Goal: Book appointment/travel/reservation

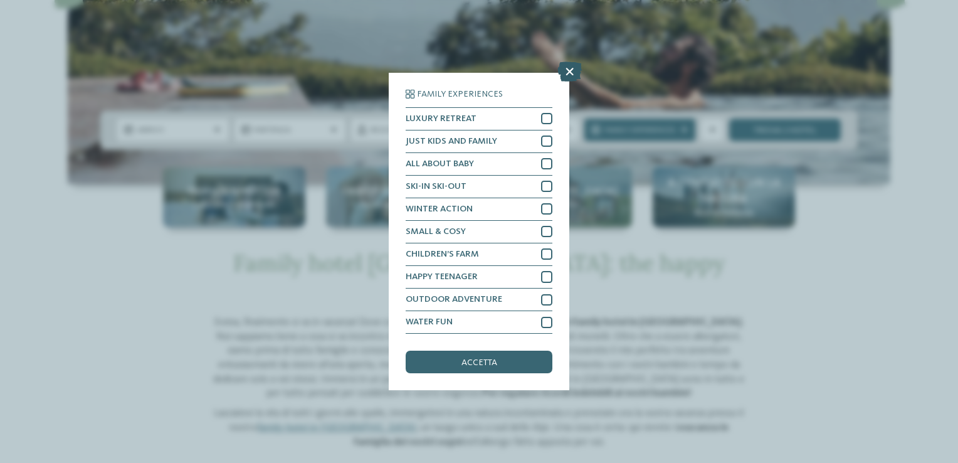
click at [565, 79] on icon at bounding box center [569, 71] width 24 height 20
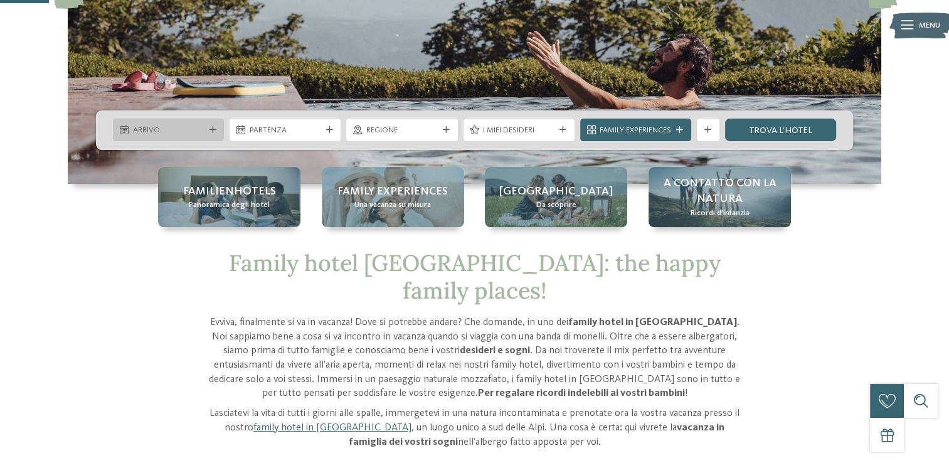
click at [181, 132] on span "Arrivo" at bounding box center [168, 130] width 71 height 11
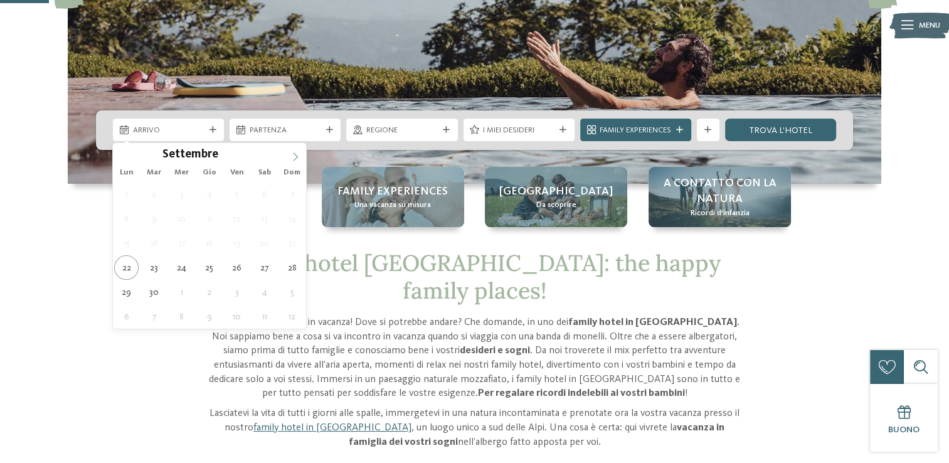
click at [291, 157] on icon at bounding box center [295, 156] width 9 height 9
type div "31.10.2025"
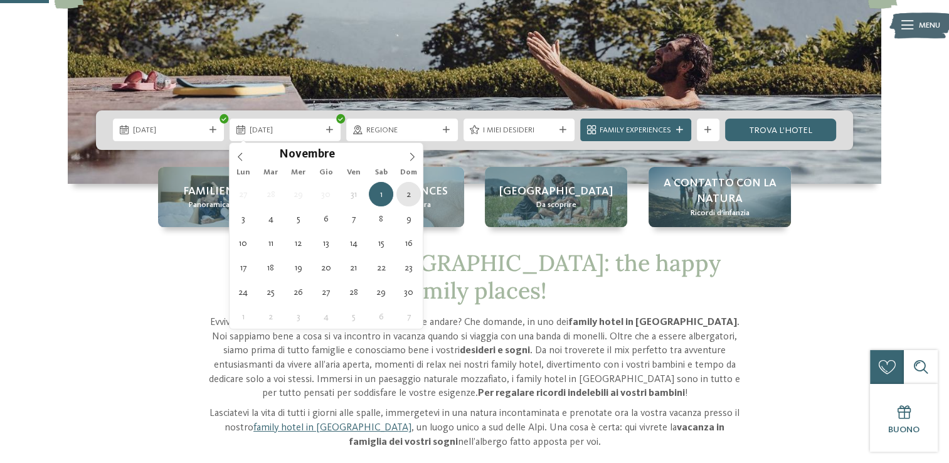
type div "02.11.2025"
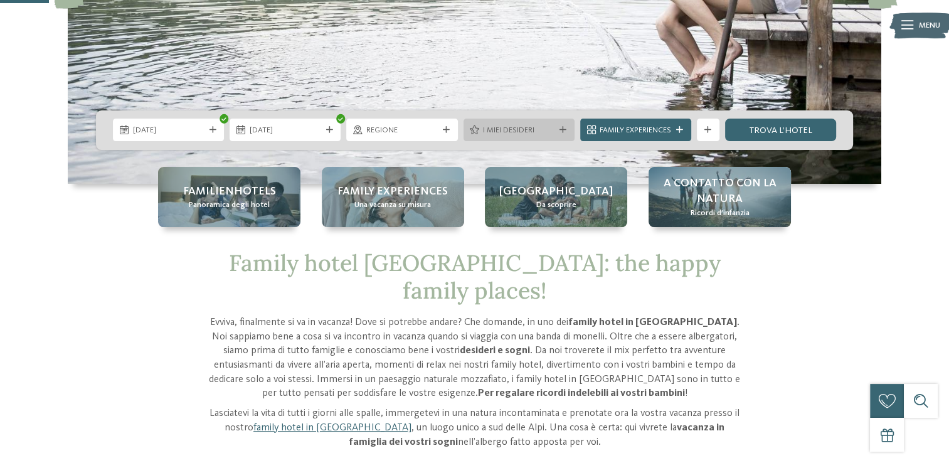
click at [557, 128] on div at bounding box center [562, 130] width 11 height 7
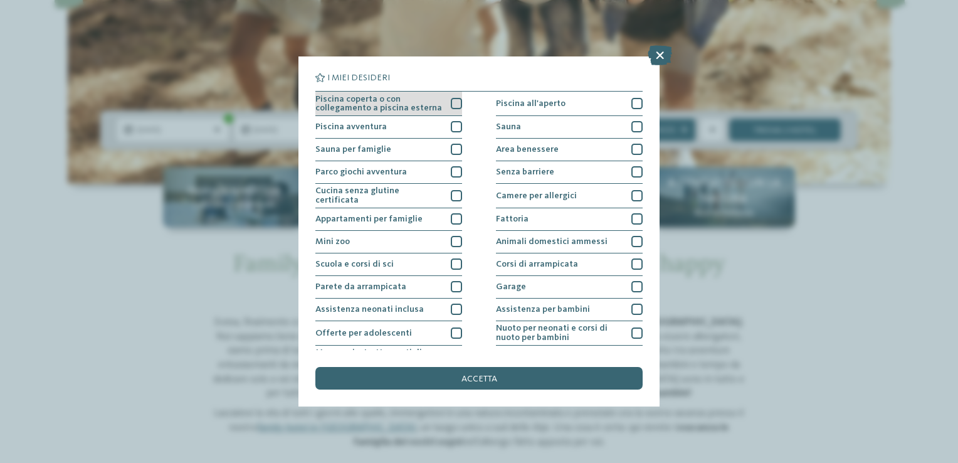
click at [454, 103] on div at bounding box center [456, 103] width 11 height 11
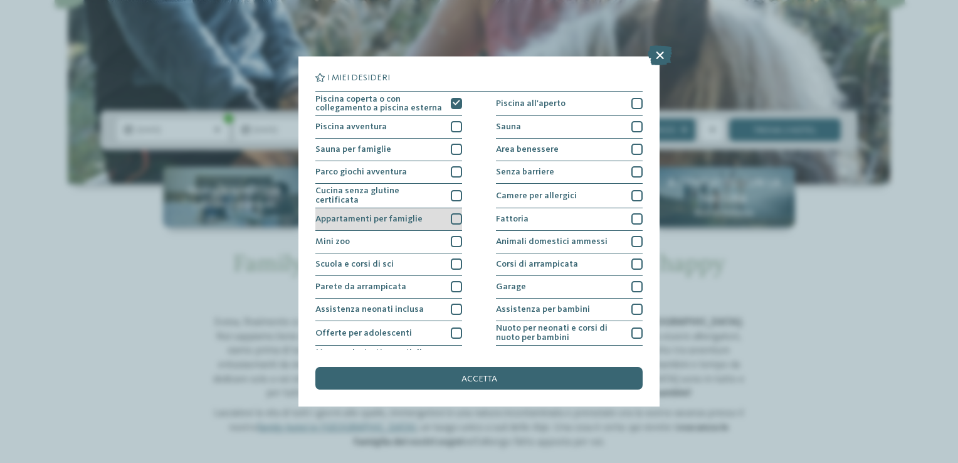
click at [456, 219] on div at bounding box center [456, 218] width 11 height 11
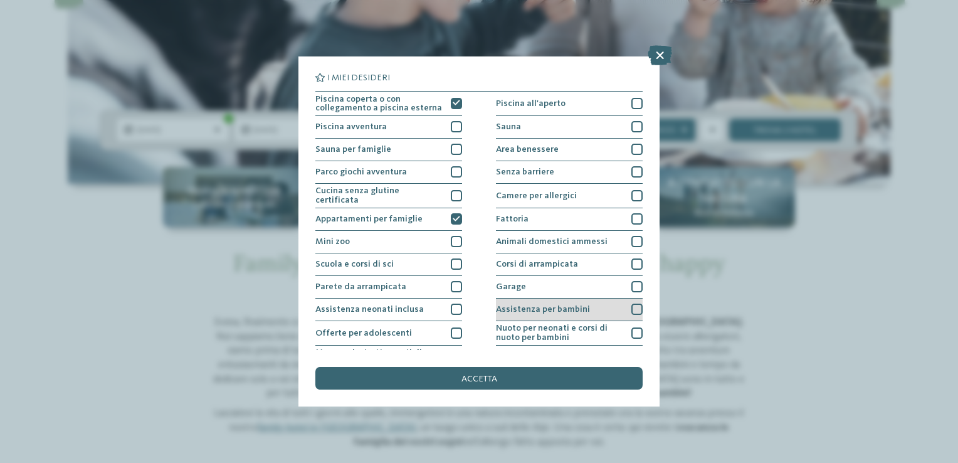
click at [631, 308] on div at bounding box center [636, 308] width 11 height 11
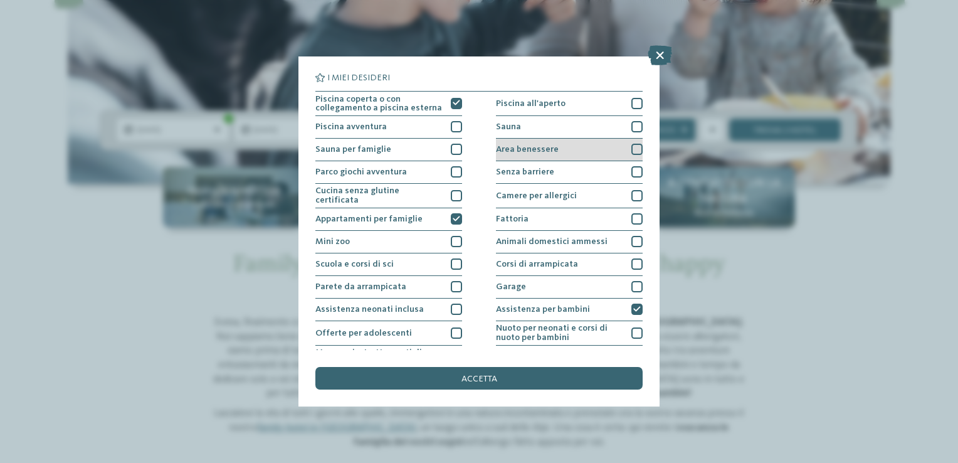
click at [629, 155] on div "Area benessere" at bounding box center [569, 150] width 147 height 23
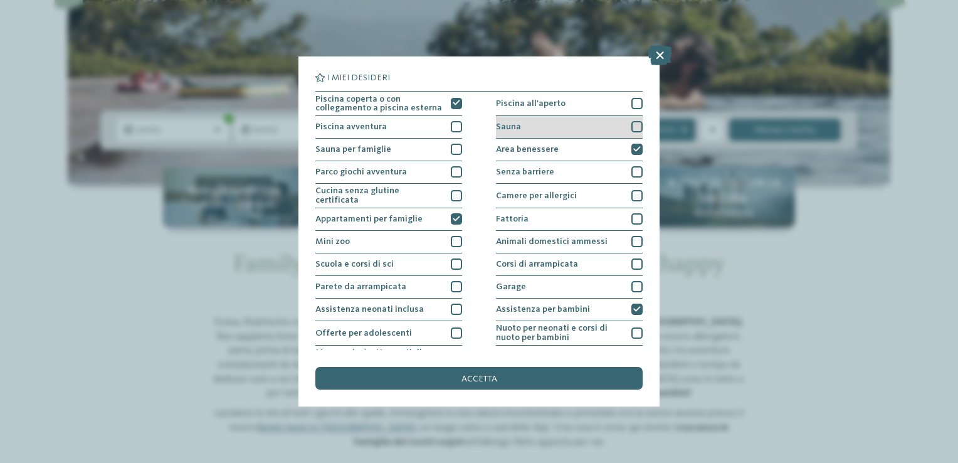
click at [632, 124] on div at bounding box center [636, 126] width 11 height 11
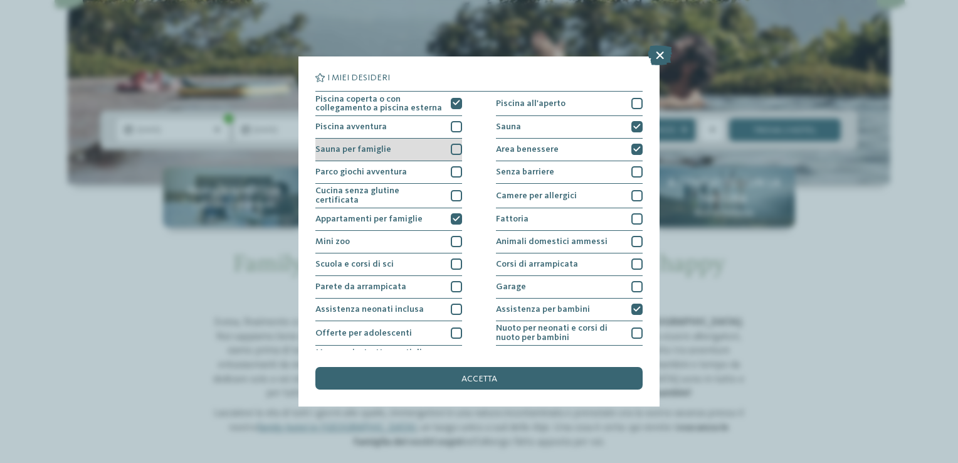
click at [455, 150] on div at bounding box center [456, 149] width 11 height 11
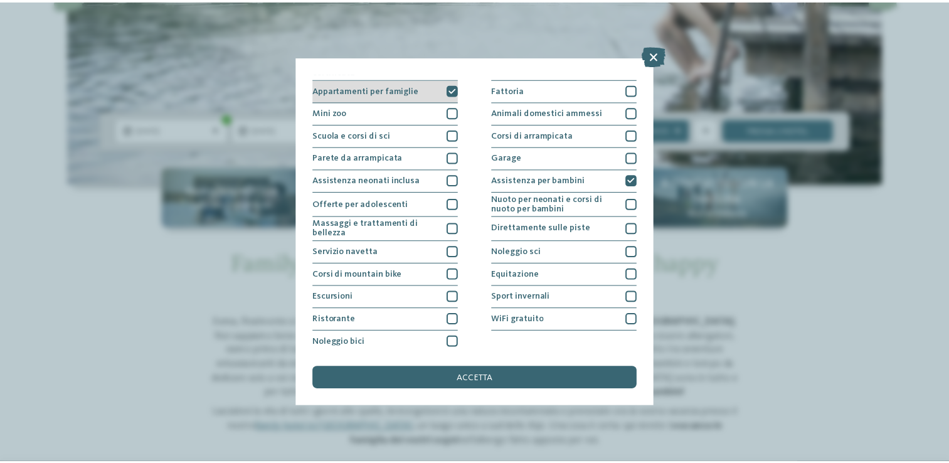
scroll to position [130, 0]
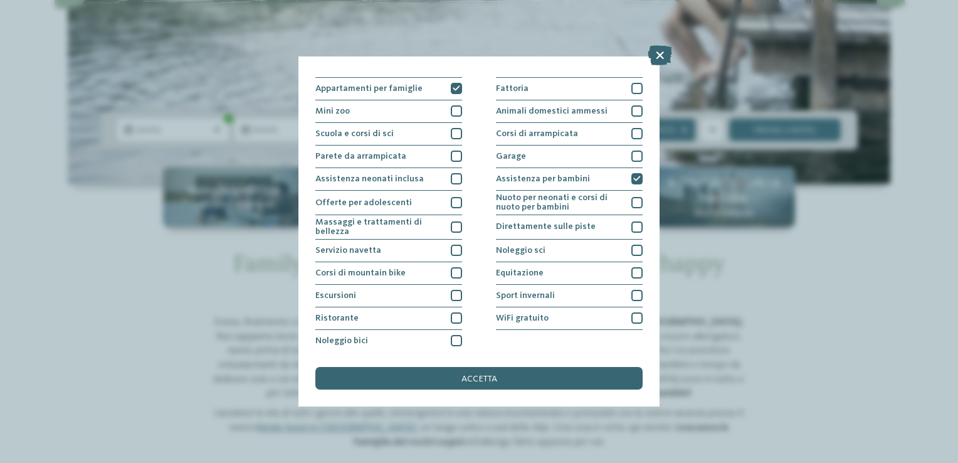
click at [482, 374] on span "accetta" at bounding box center [479, 378] width 36 height 9
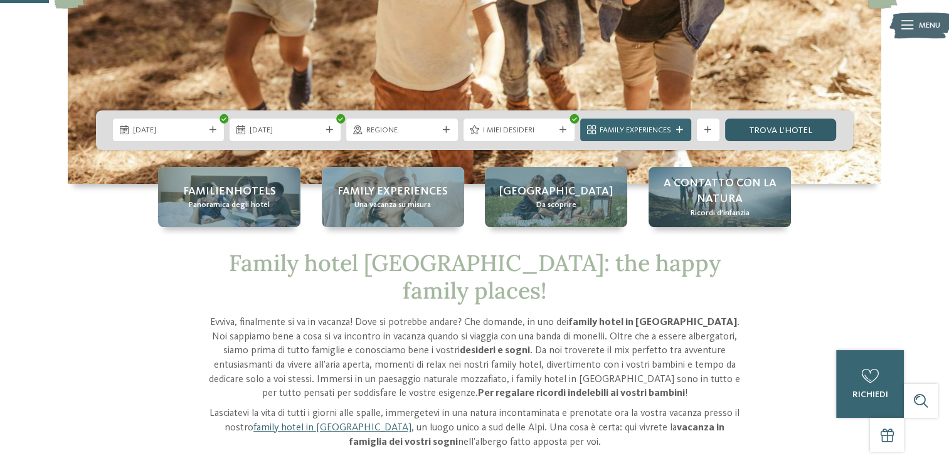
click at [784, 133] on link "trova l’hotel" at bounding box center [780, 129] width 111 height 23
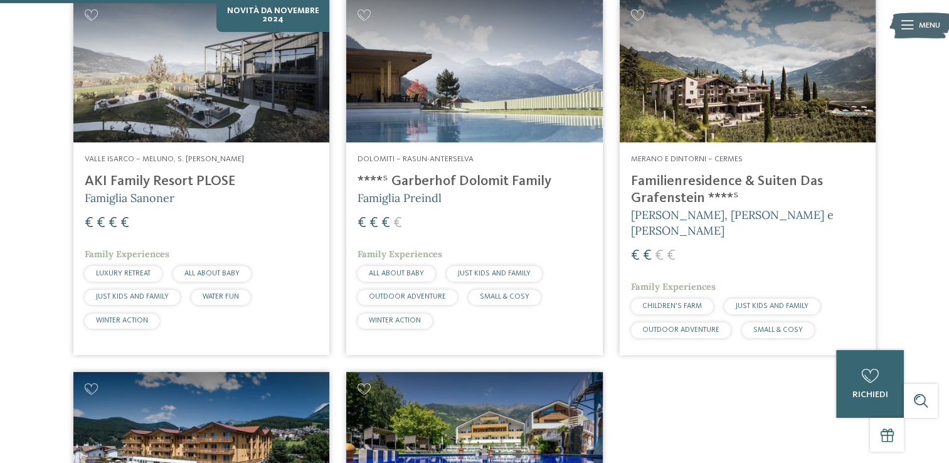
scroll to position [391, 0]
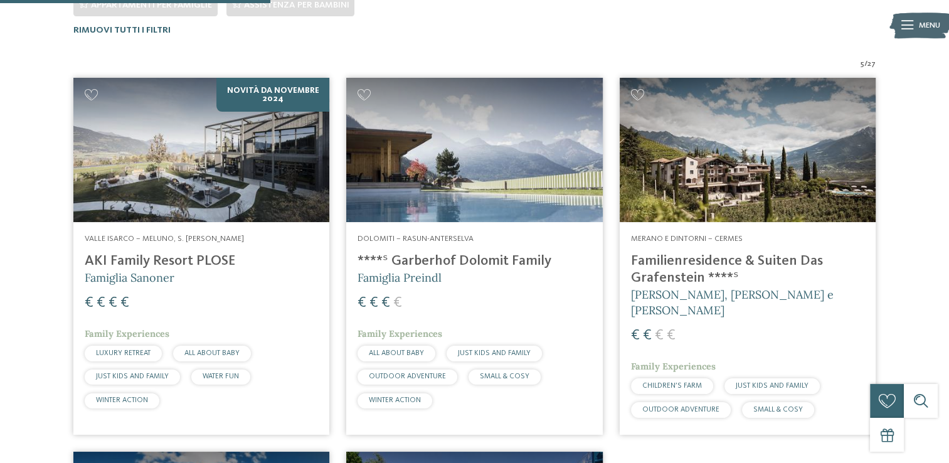
click at [196, 258] on h4 "AKI Family Resort PLOSE" at bounding box center [201, 261] width 233 height 17
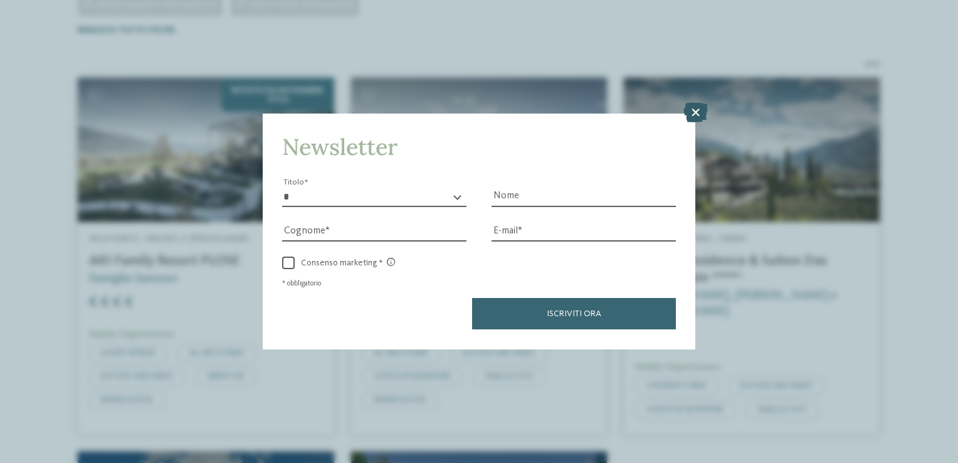
click at [698, 115] on icon at bounding box center [695, 113] width 24 height 20
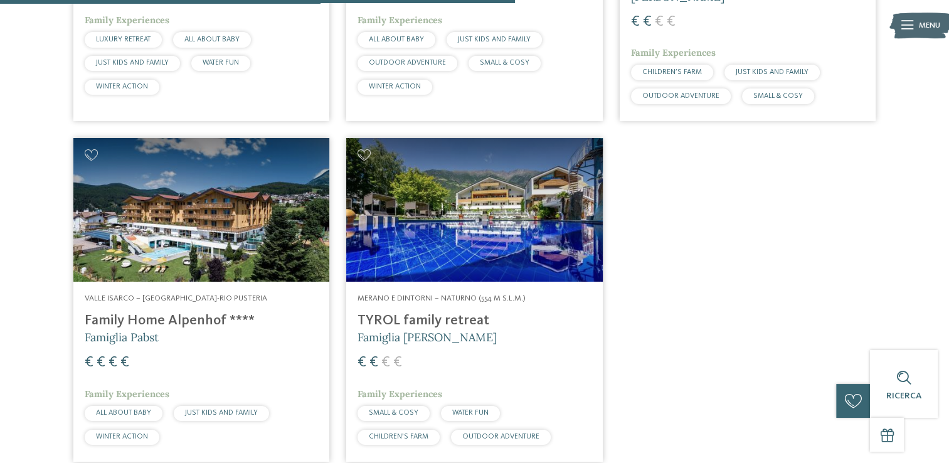
scroll to position [830, 0]
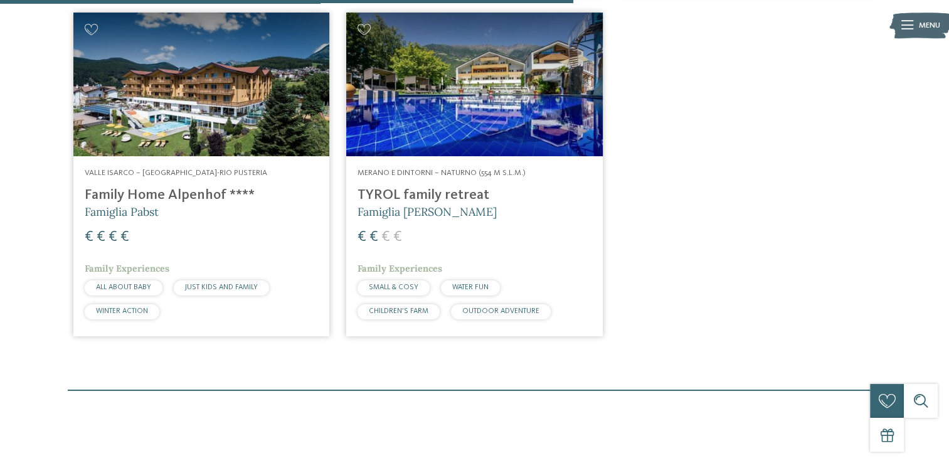
drag, startPoint x: 218, startPoint y: 97, endPoint x: 555, endPoint y: 265, distance: 376.5
click at [218, 97] on img at bounding box center [201, 85] width 256 height 144
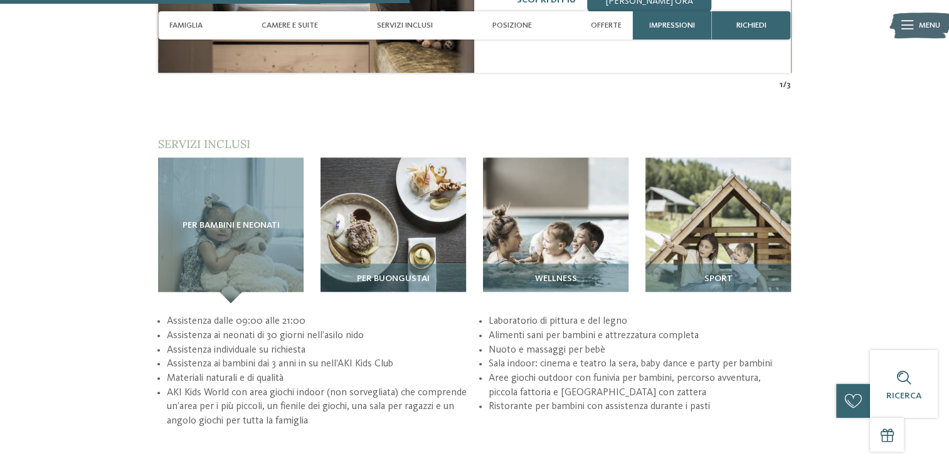
scroll to position [1693, 0]
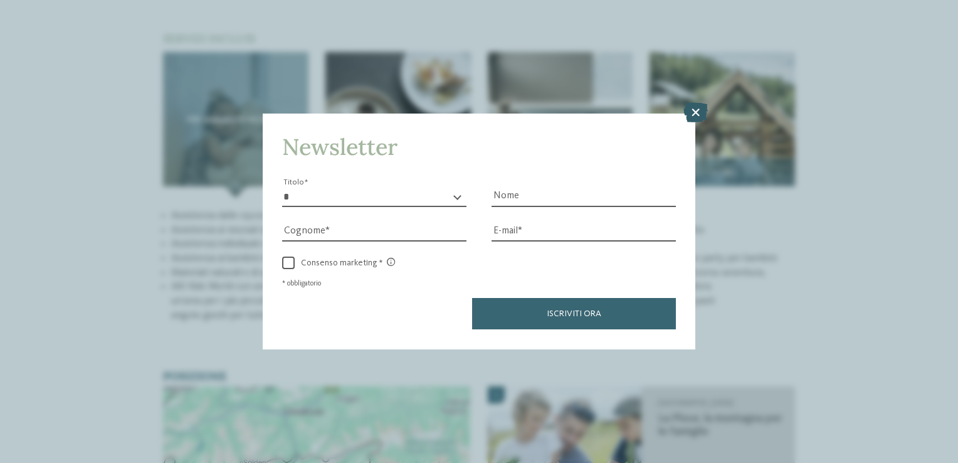
click at [696, 115] on icon at bounding box center [695, 113] width 24 height 20
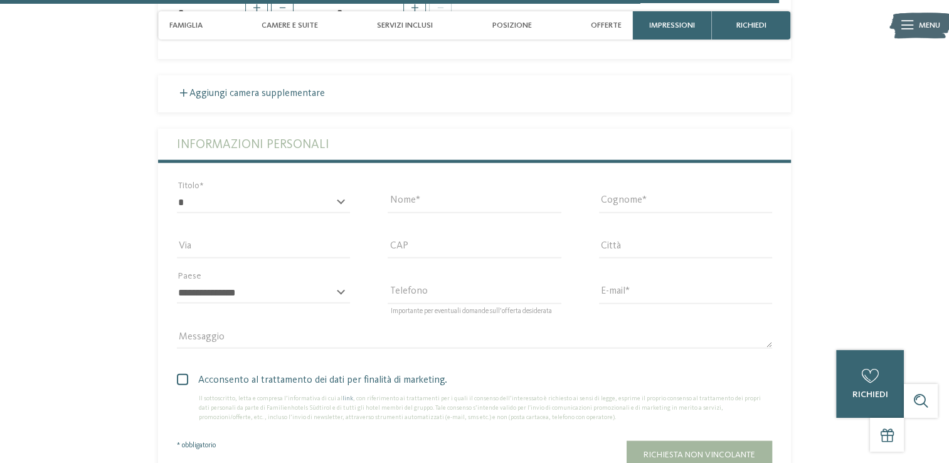
scroll to position [3385, 0]
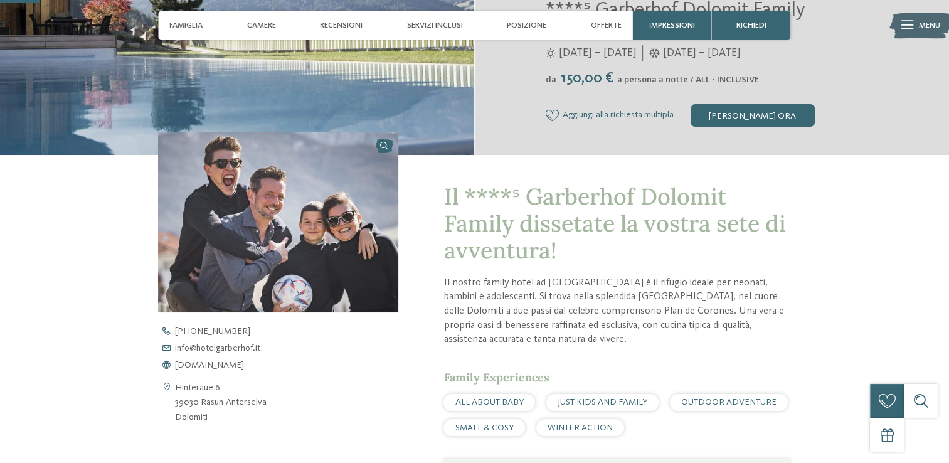
scroll to position [376, 0]
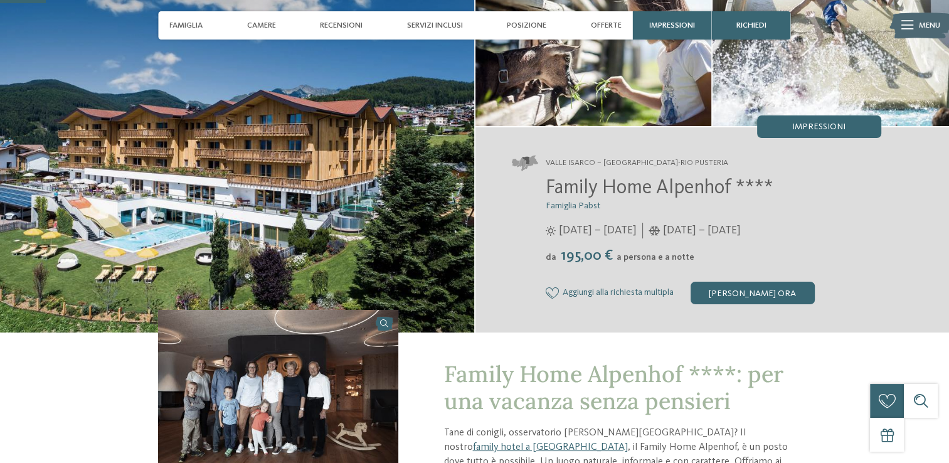
scroll to position [63, 0]
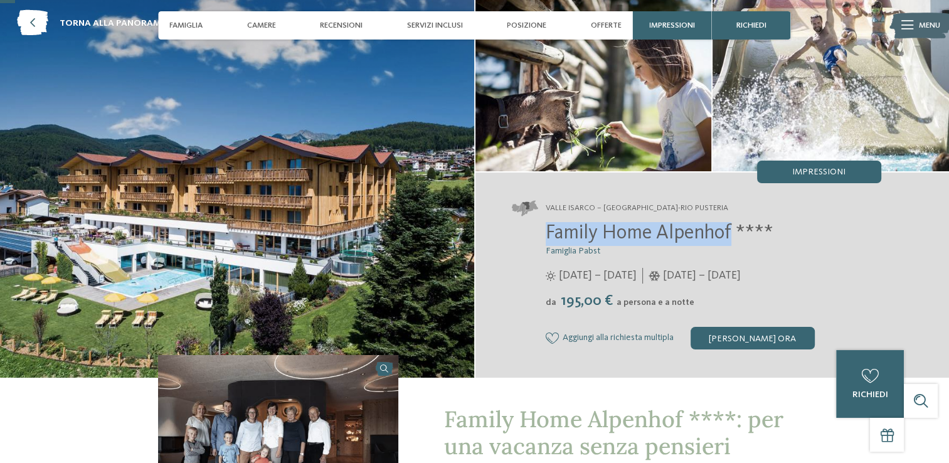
drag, startPoint x: 548, startPoint y: 236, endPoint x: 732, endPoint y: 231, distance: 184.4
click at [732, 231] on span "Family Home Alpenhof ****" at bounding box center [659, 233] width 228 height 20
copy span "Family Home Alpenhof"
